Goal: Task Accomplishment & Management: Complete application form

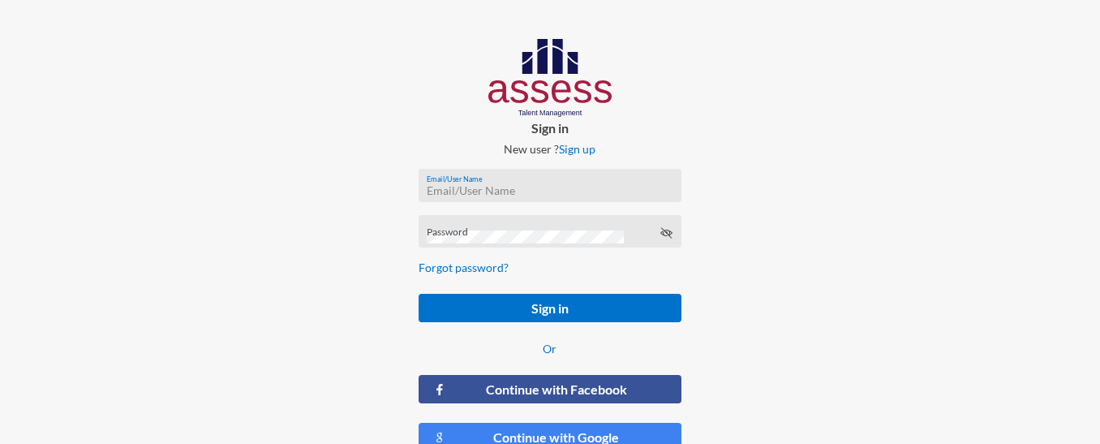
click at [535, 184] on input "Email/User Name" at bounding box center [550, 190] width 246 height 13
click at [419, 294] on button "Sign in" at bounding box center [550, 308] width 263 height 28
click at [429, 189] on input "e30109262103974" at bounding box center [550, 190] width 246 height 13
click at [437, 191] on input "e30109262103974" at bounding box center [550, 190] width 246 height 13
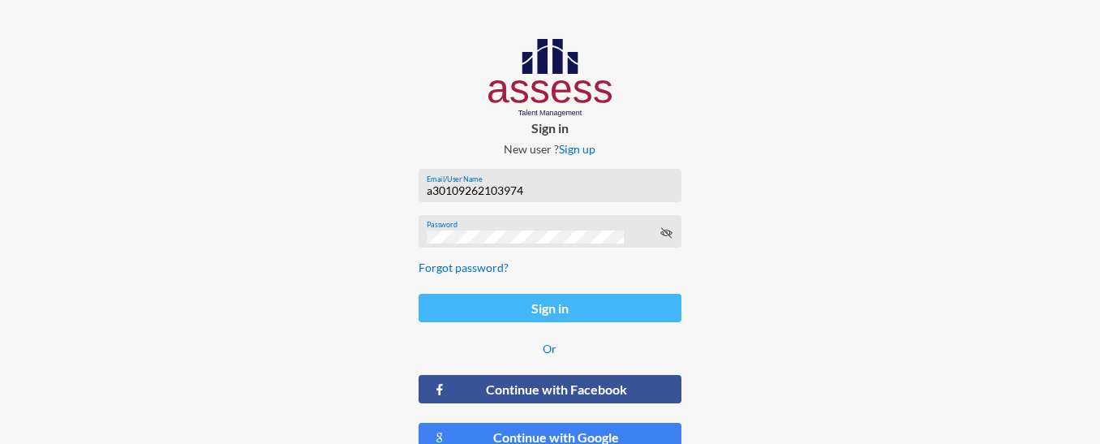
type input "a30109262103974"
click at [575, 314] on button "Sign in" at bounding box center [550, 308] width 263 height 28
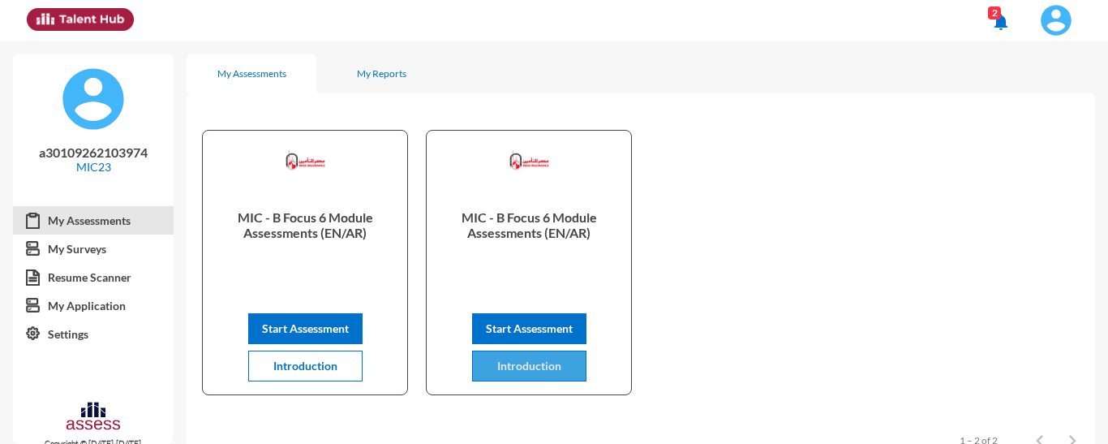
click at [558, 376] on button "Introduction" at bounding box center [529, 366] width 114 height 31
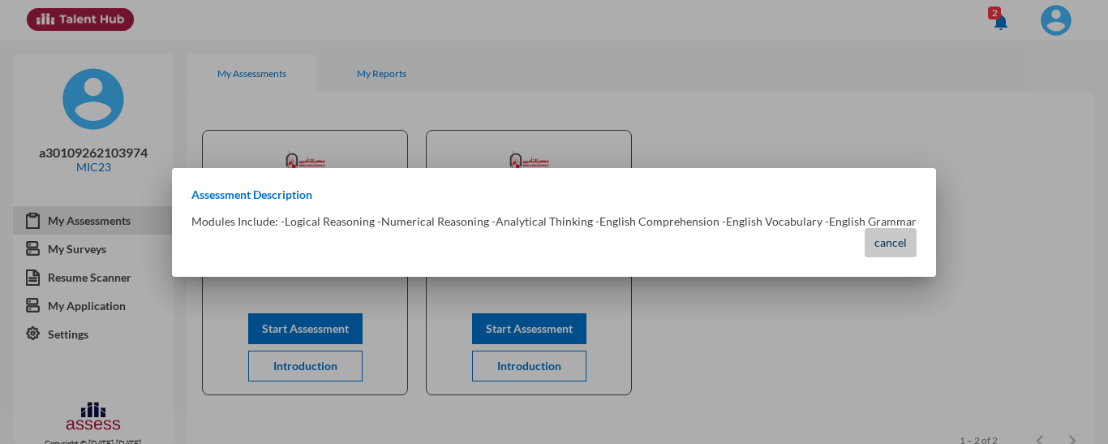
click at [875, 247] on span "cancel" at bounding box center [891, 242] width 32 height 14
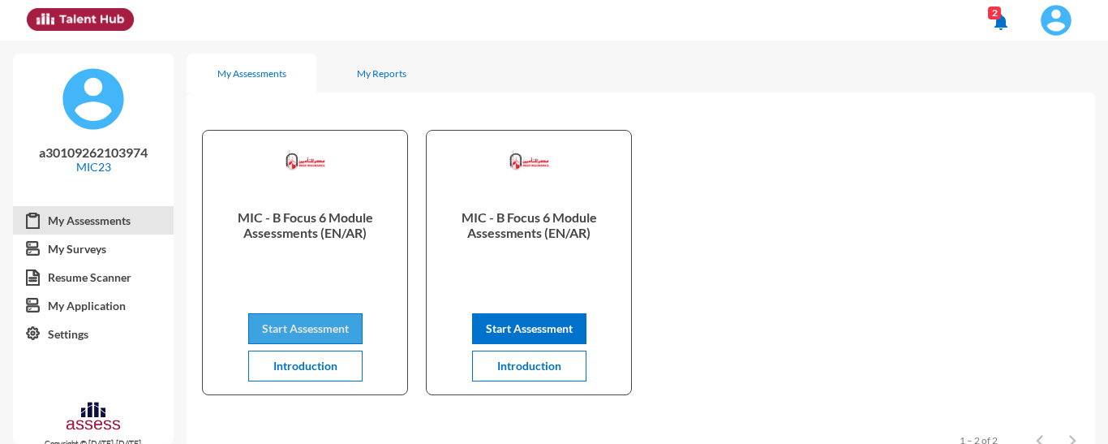
click at [309, 318] on button "Start Assessment" at bounding box center [305, 328] width 114 height 31
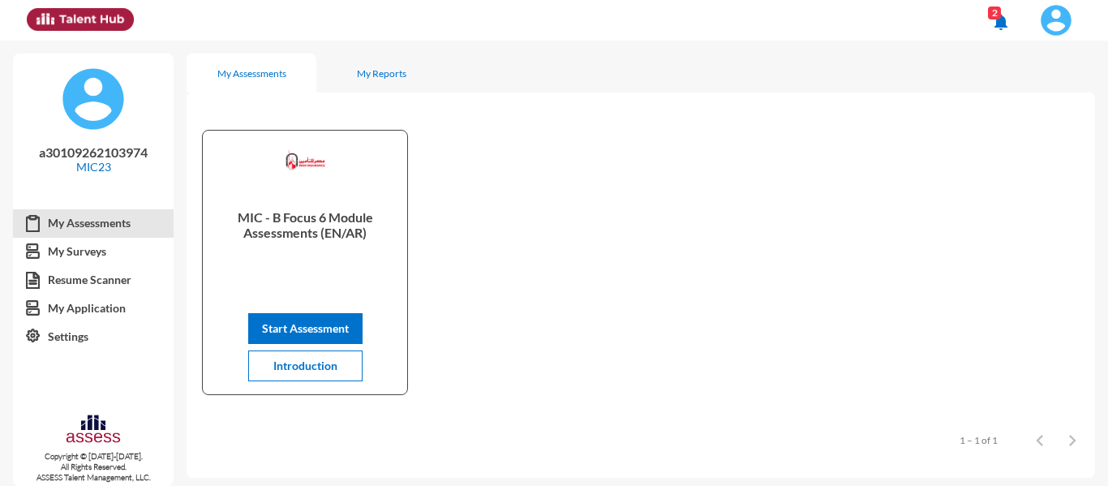
click at [1048, 16] on img at bounding box center [1056, 20] width 32 height 32
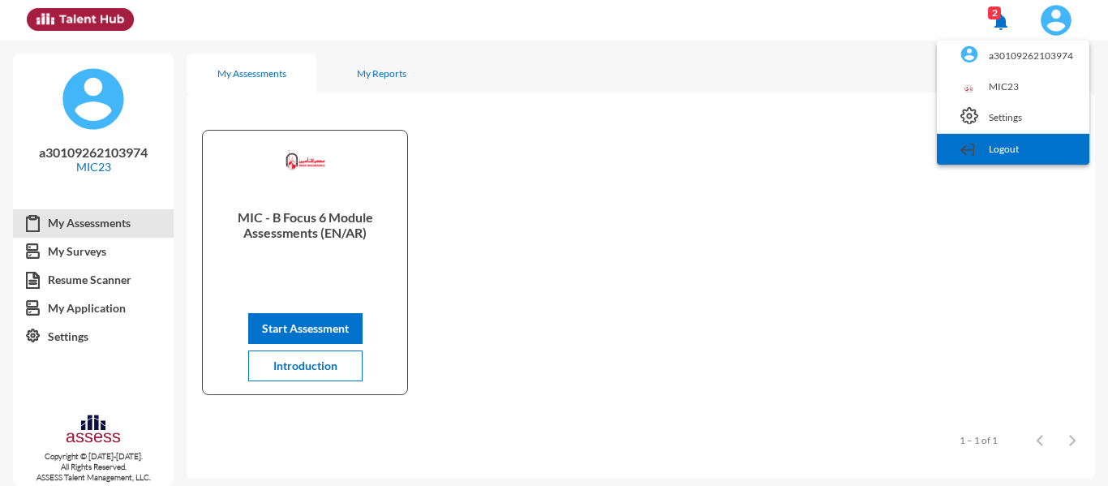
click at [1005, 150] on link "Logout" at bounding box center [1013, 149] width 136 height 31
